Goal: Navigation & Orientation: Find specific page/section

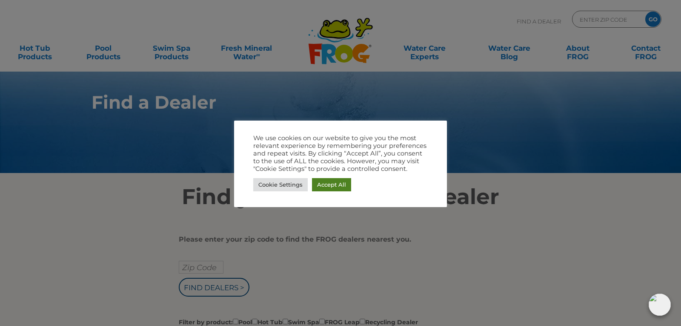
click at [337, 182] on link "Accept All" at bounding box center [331, 184] width 39 height 13
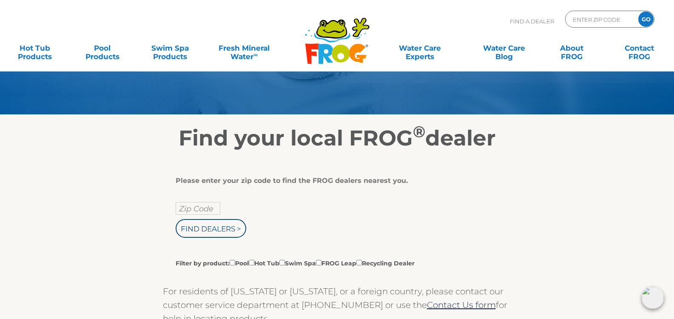
scroll to position [85, 0]
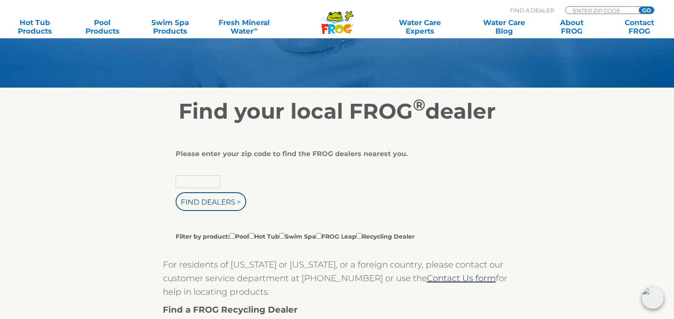
click at [188, 179] on input "text" at bounding box center [198, 181] width 45 height 13
type input "80631"
click at [226, 198] on input "Find Dealers >" at bounding box center [211, 201] width 71 height 19
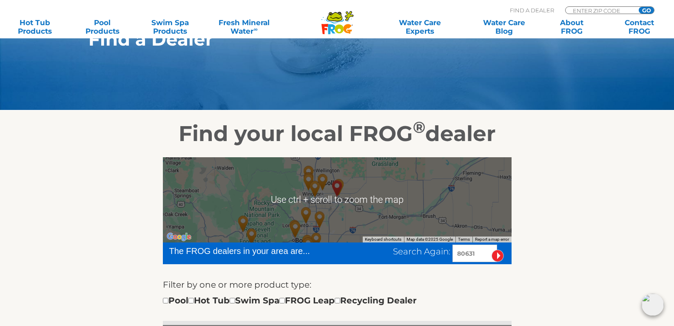
scroll to position [43, 0]
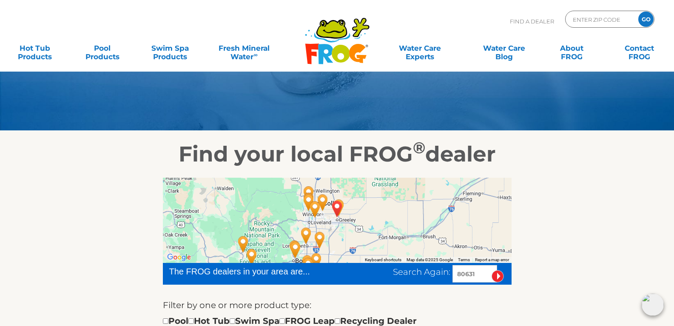
click at [341, 200] on img "GARDEN CITY, CO 80631" at bounding box center [338, 208] width 20 height 23
click at [285, 320] on input "checkbox" at bounding box center [283, 321] width 6 height 6
checkbox input "true"
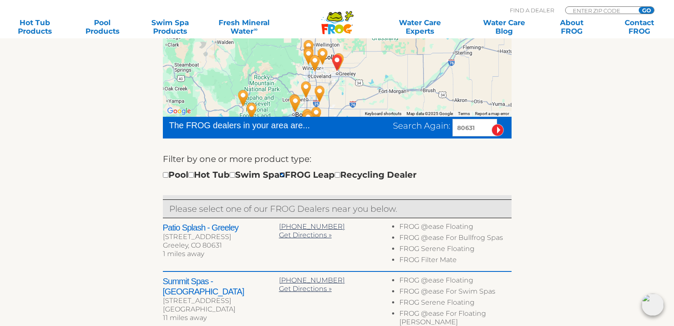
scroll to position [213, 0]
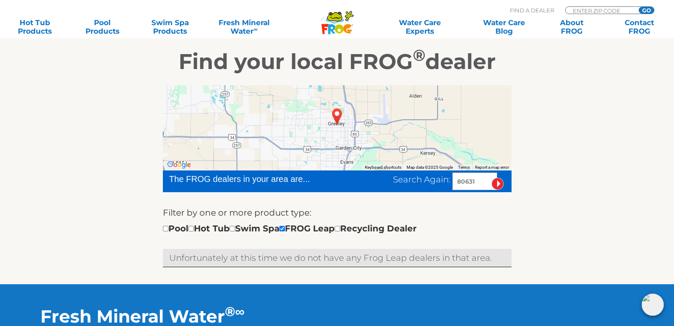
scroll to position [177, 0]
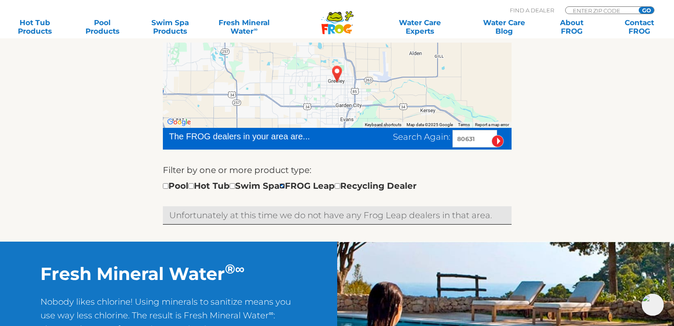
click at [285, 186] on input "checkbox" at bounding box center [283, 186] width 6 height 6
checkbox input "false"
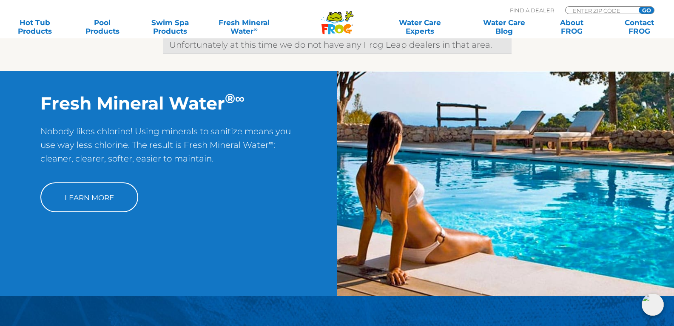
scroll to position [375, 0]
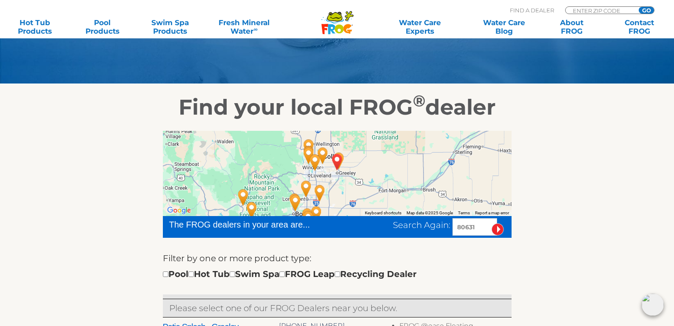
scroll to position [50, 0]
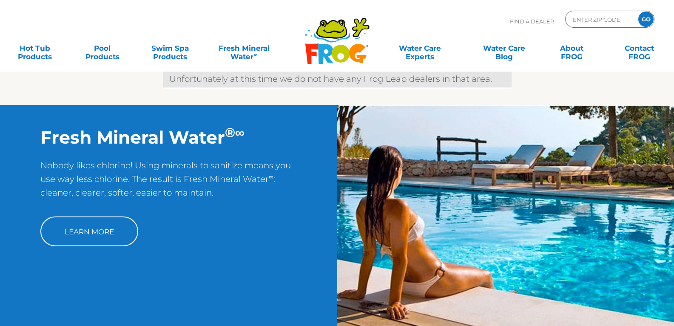
scroll to position [380, 0]
